Goal: Find specific page/section: Find specific page/section

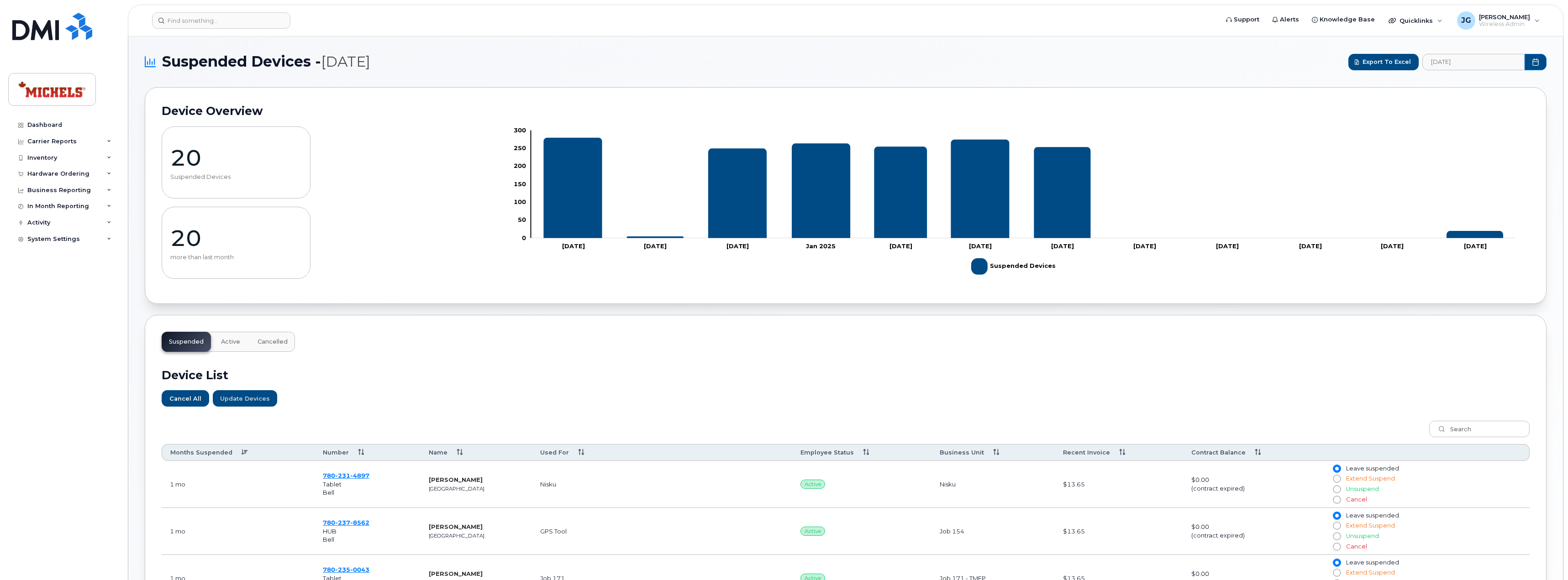
scroll to position [480, 0]
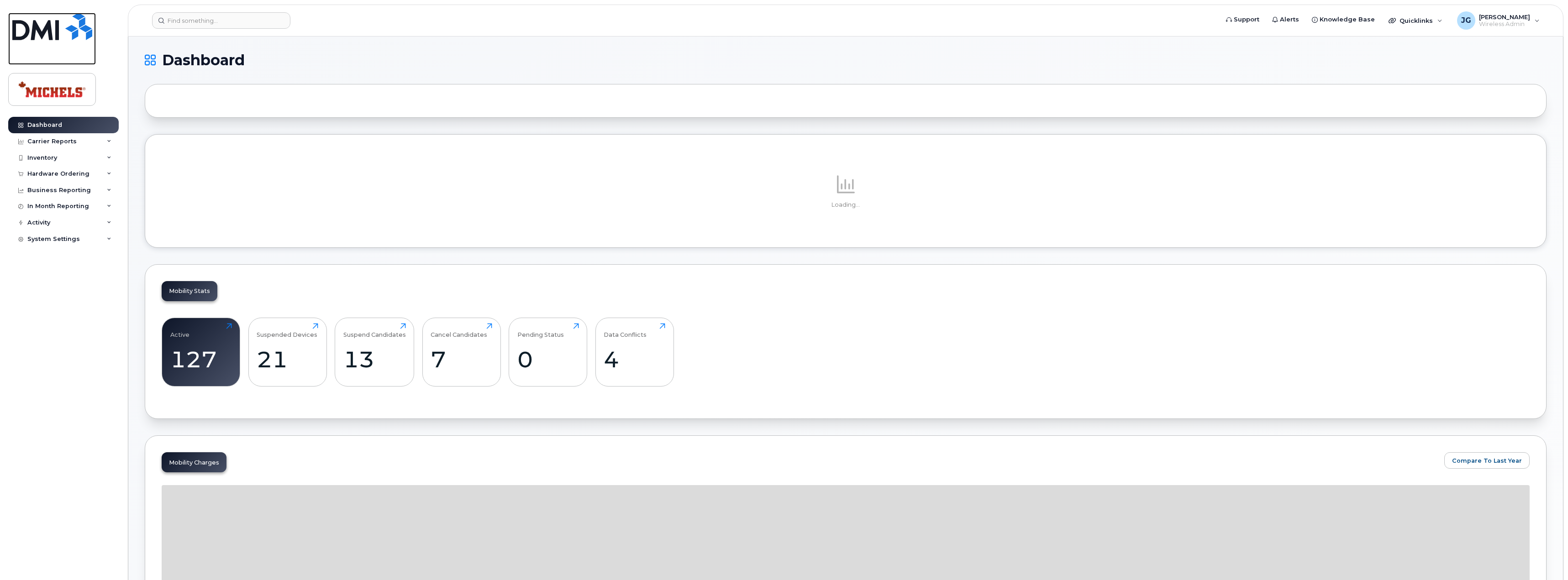
click at [36, 27] on img at bounding box center [52, 26] width 80 height 27
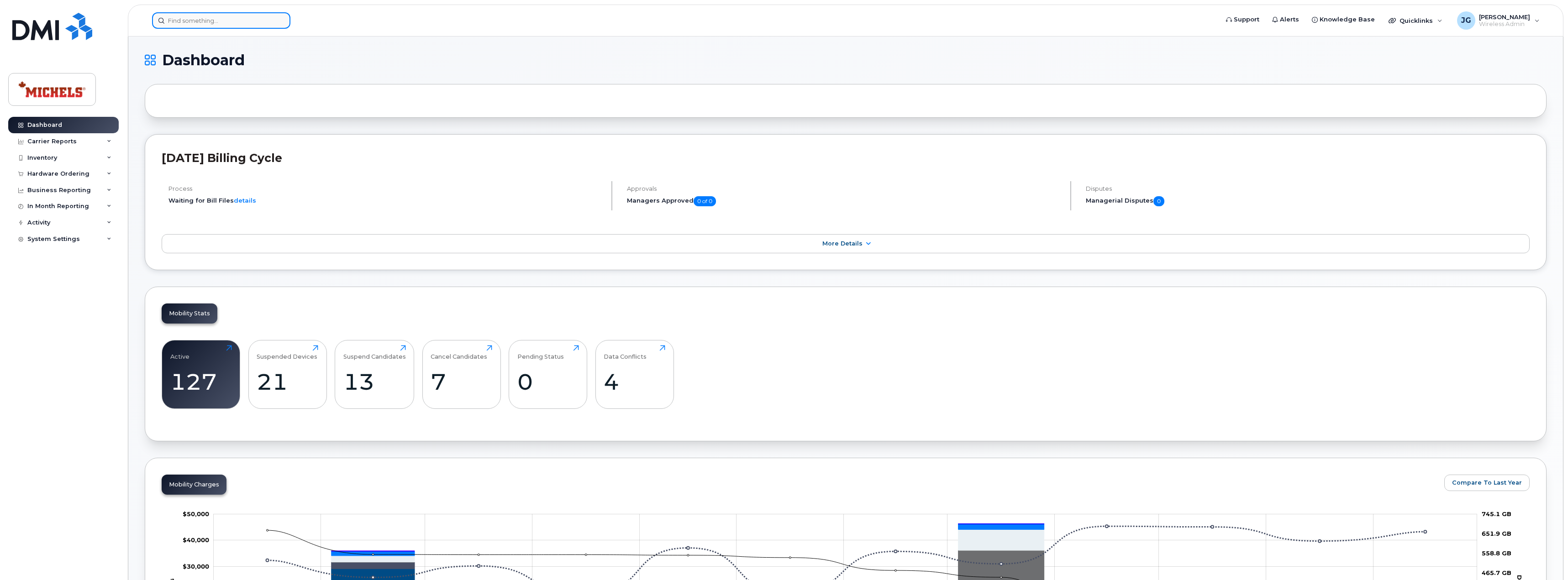
click at [194, 26] on input at bounding box center [221, 20] width 138 height 16
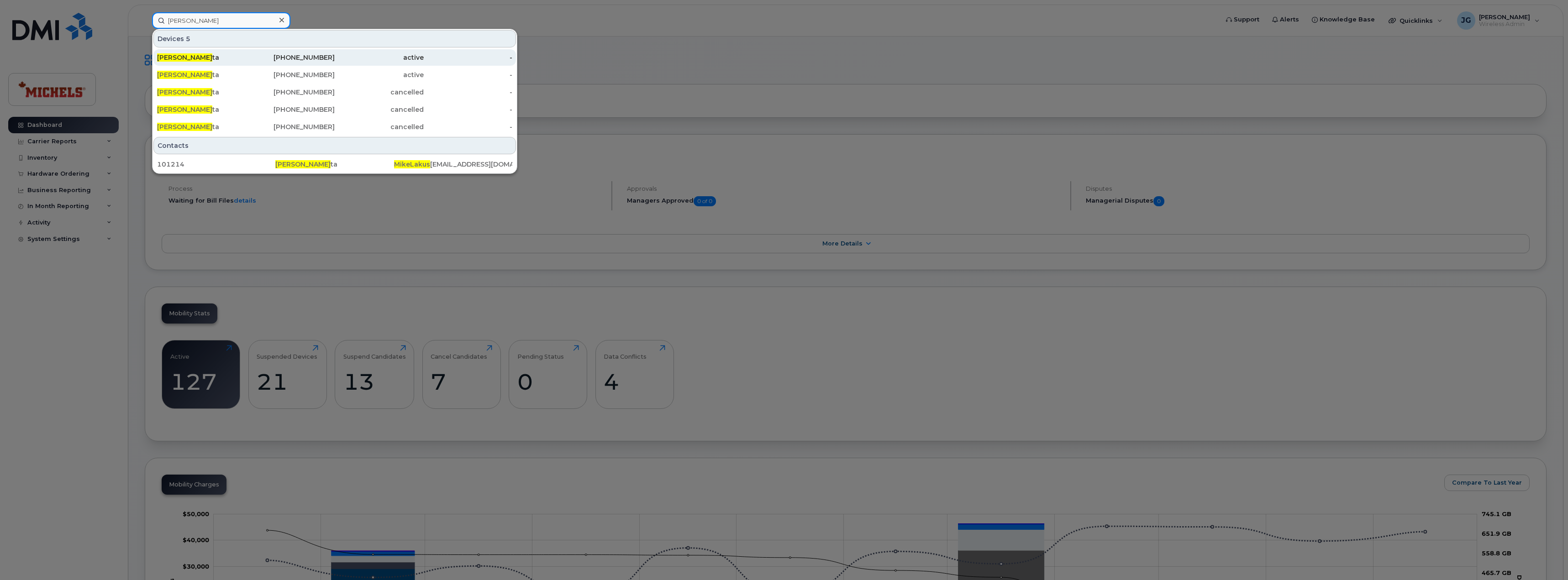
type input "mike lakus"
click at [222, 59] on div "Mike Lakus ta" at bounding box center [201, 57] width 89 height 9
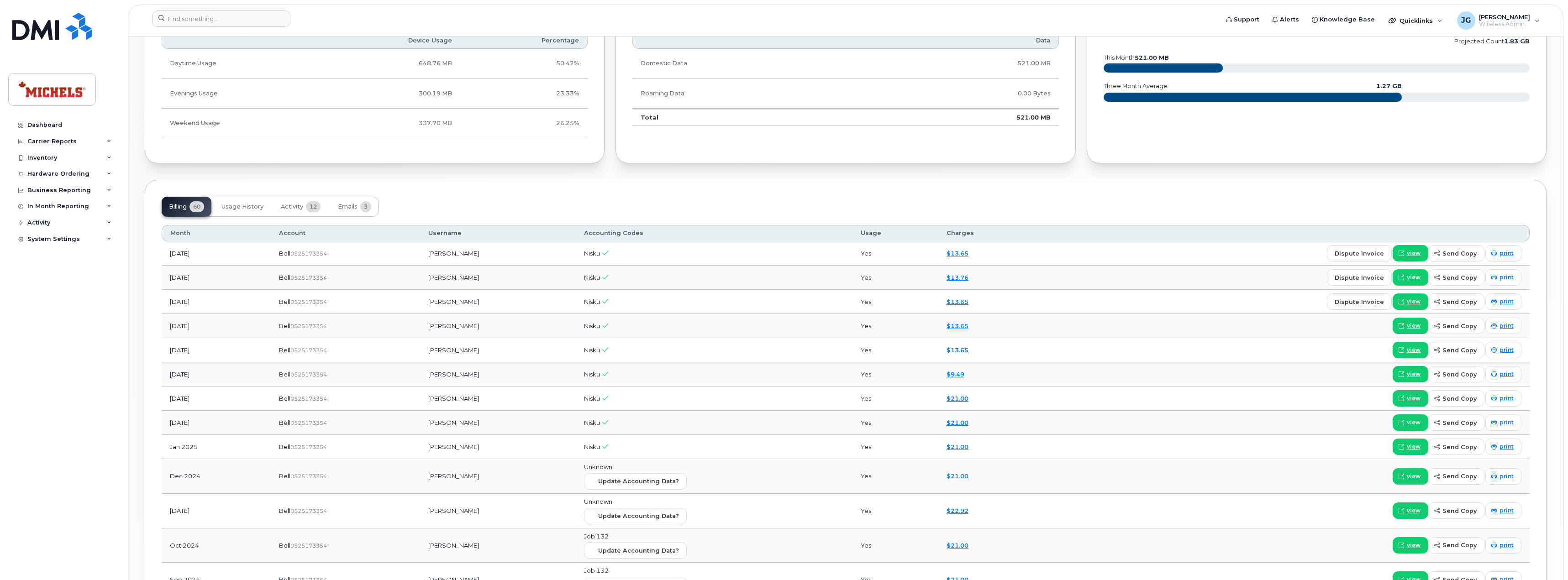
scroll to position [685, 0]
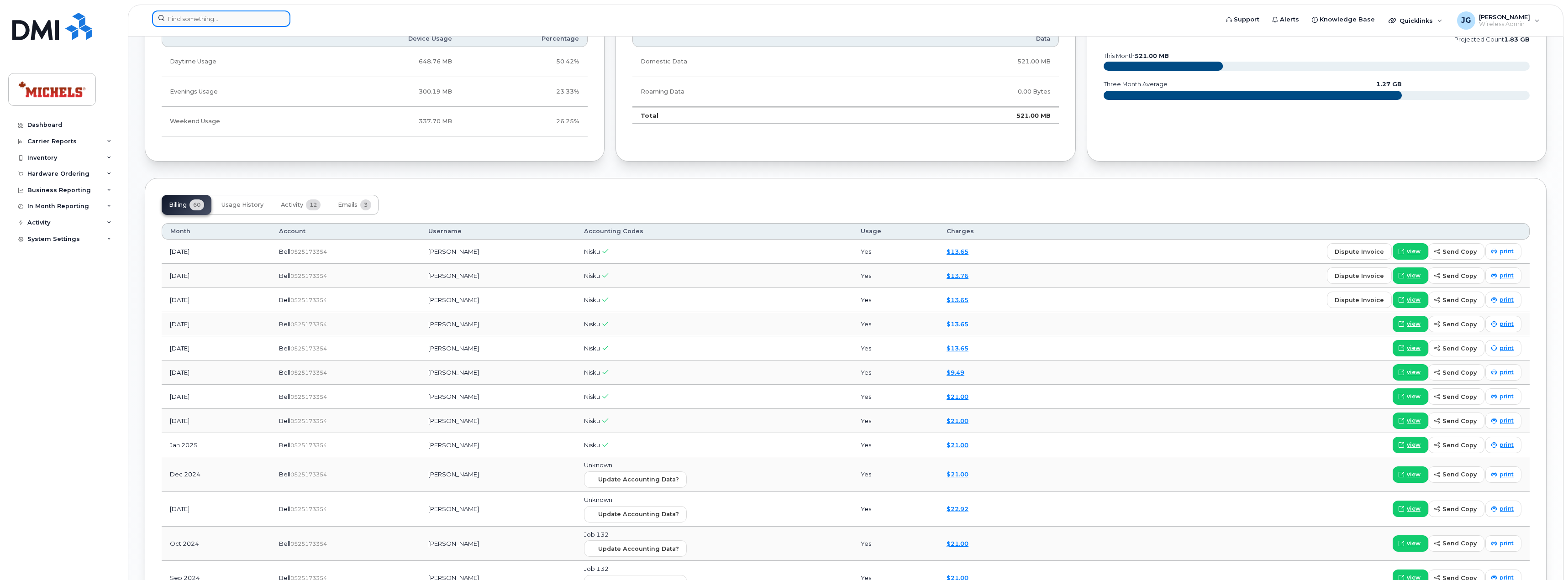
click at [219, 16] on input at bounding box center [221, 18] width 138 height 16
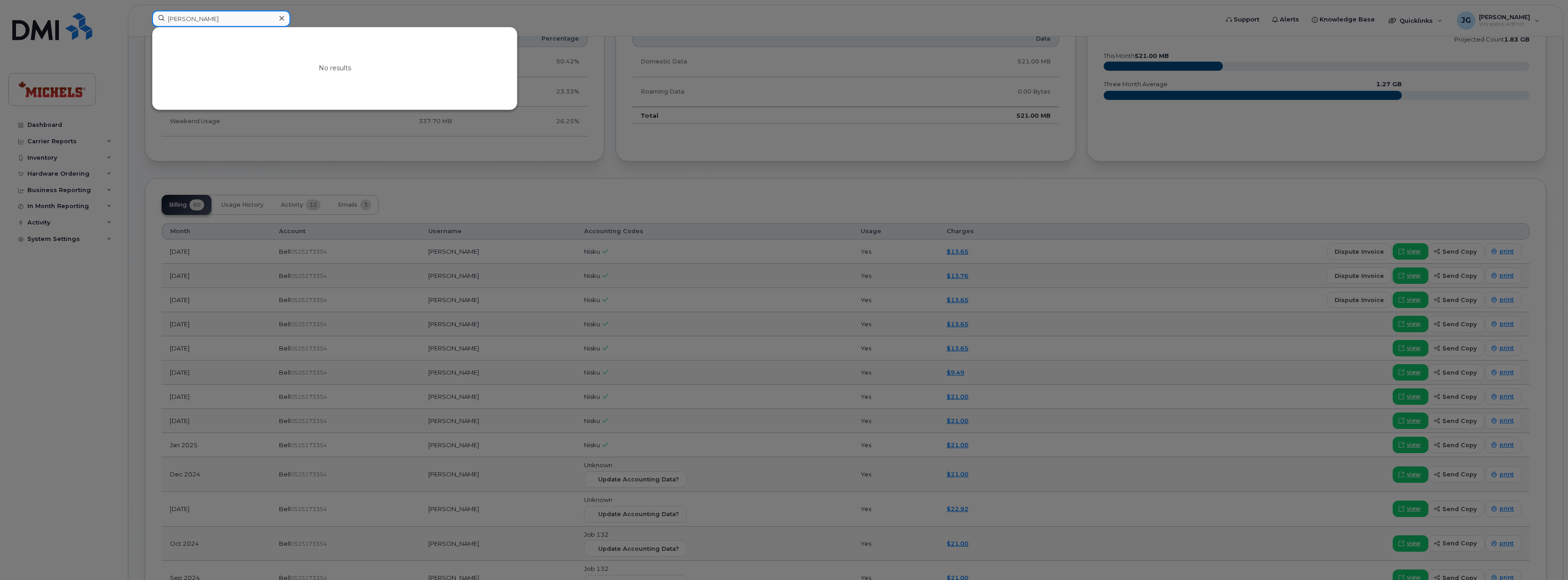
drag, startPoint x: 245, startPoint y: 18, endPoint x: 127, endPoint y: 16, distance: 118.0
click at [145, 16] on div "mike lakusa No results" at bounding box center [682, 20] width 1075 height 20
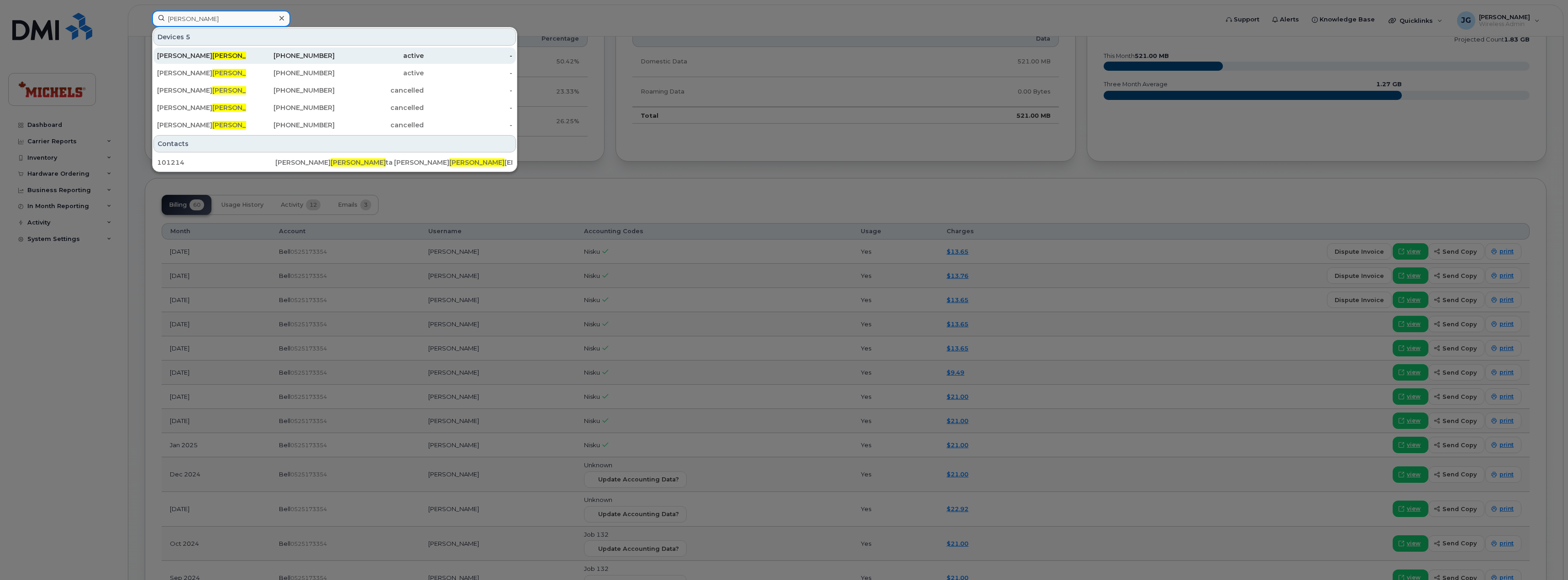
type input "lakus"
click at [217, 55] on div "Mike Lakus ta" at bounding box center [201, 55] width 89 height 9
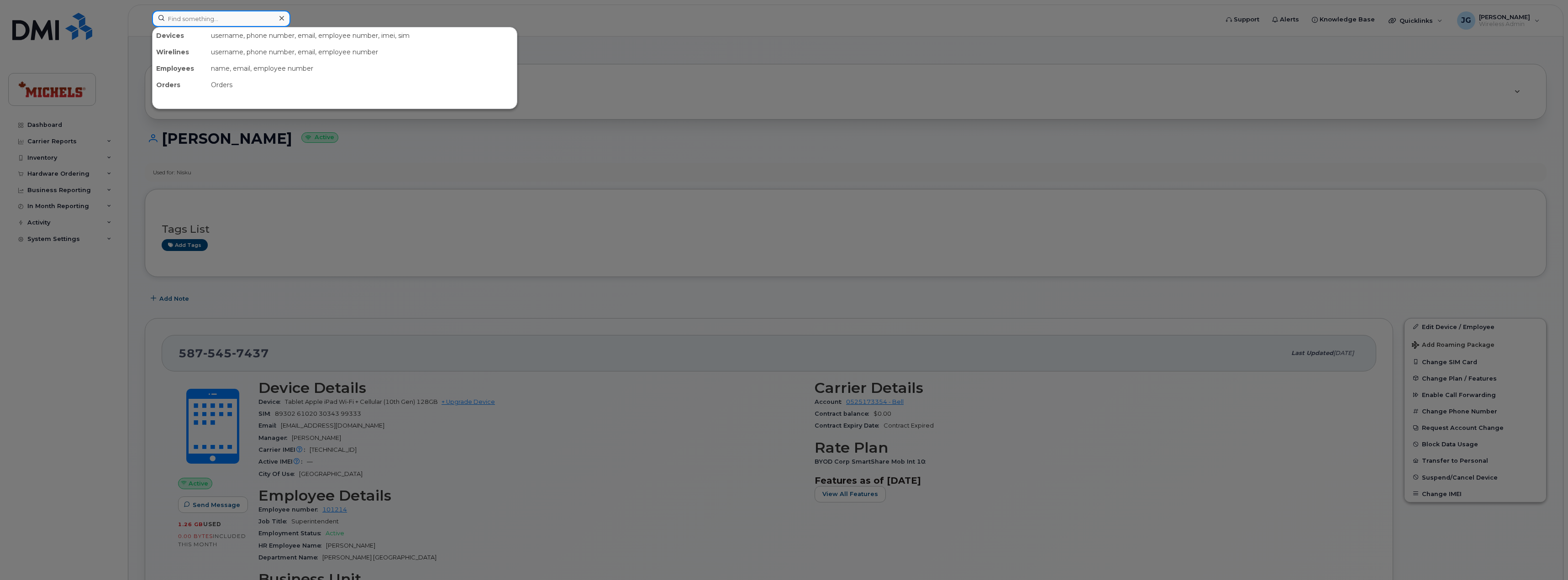
click at [208, 16] on input at bounding box center [221, 18] width 138 height 16
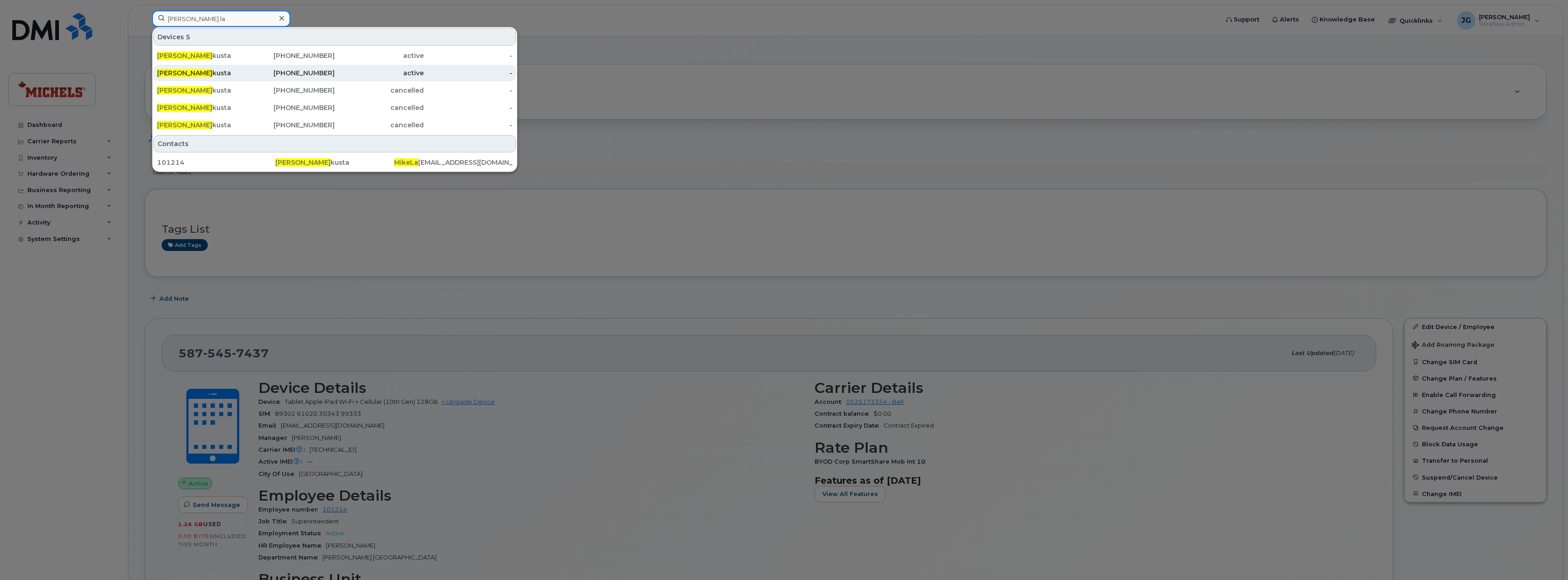
type input "mike la"
click at [231, 71] on div "Mike La kusta" at bounding box center [201, 73] width 89 height 9
